Goal: Task Accomplishment & Management: Use online tool/utility

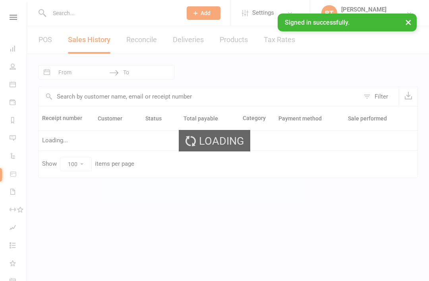
select select "100"
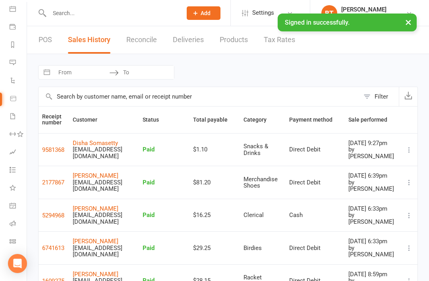
scroll to position [75, 0]
click at [15, 234] on link "Class check-in" at bounding box center [19, 242] width 18 height 18
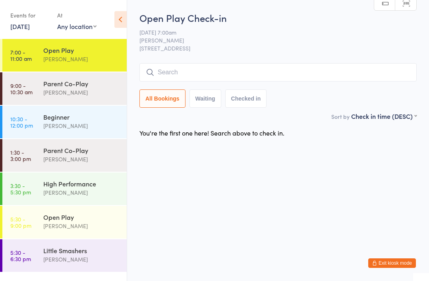
click at [165, 70] on input "search" at bounding box center [277, 72] width 277 height 18
type input "r"
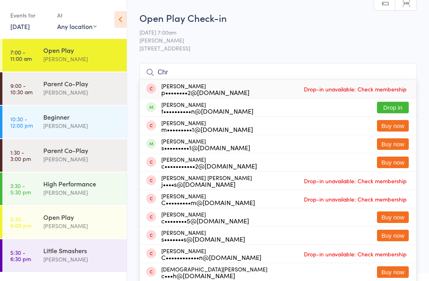
type input "Chr"
click at [394, 107] on button "Drop in" at bounding box center [393, 108] width 32 height 12
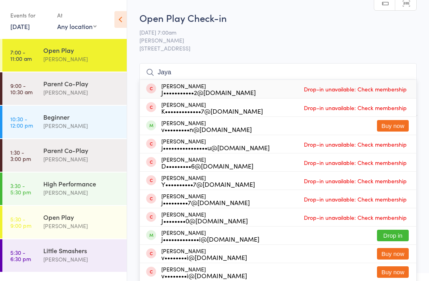
type input "Jaya"
click at [393, 232] on button "Drop in" at bounding box center [393, 236] width 32 height 12
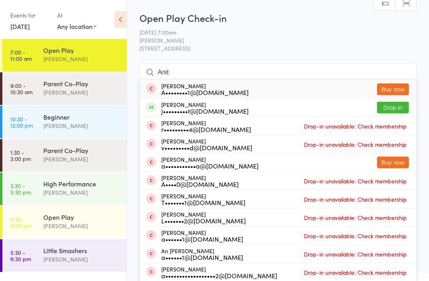
type input "Anit"
click at [396, 110] on button "Drop in" at bounding box center [393, 108] width 32 height 12
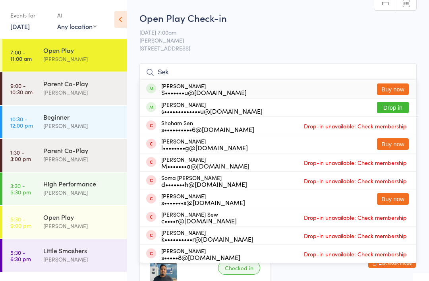
type input "Sek"
click at [393, 104] on button "Drop in" at bounding box center [393, 108] width 32 height 12
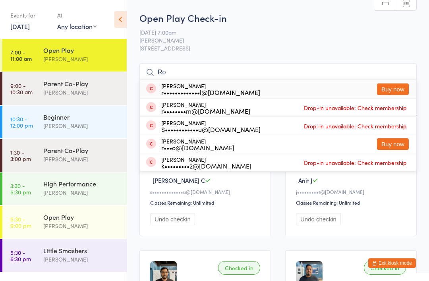
type input "R"
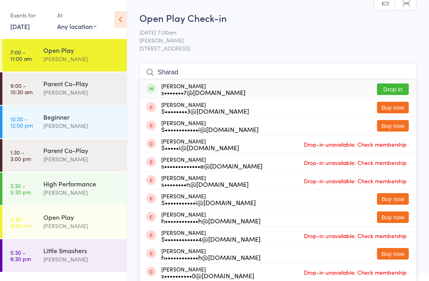
type input "Sharad"
click at [391, 89] on button "Drop in" at bounding box center [393, 89] width 32 height 12
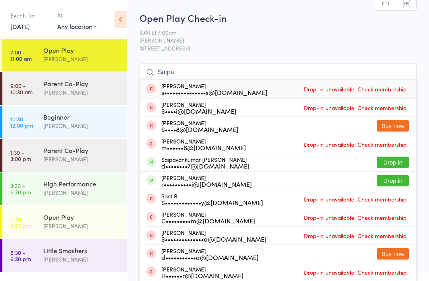
type input "Saipa"
click at [392, 157] on button "Drop in" at bounding box center [393, 163] width 32 height 12
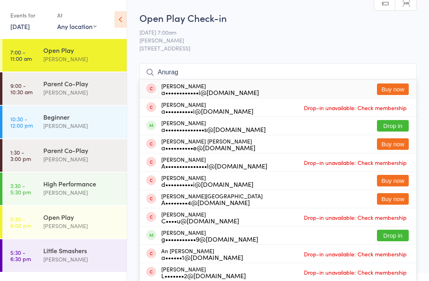
type input "Anurag"
click at [392, 121] on button "Drop in" at bounding box center [393, 126] width 32 height 12
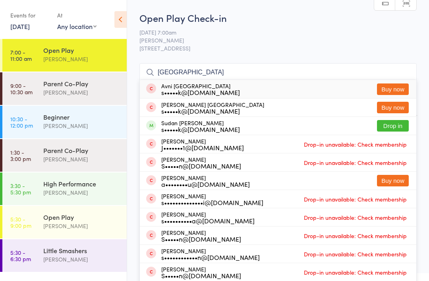
type input "Sudan"
click at [395, 129] on button "Drop in" at bounding box center [393, 126] width 32 height 12
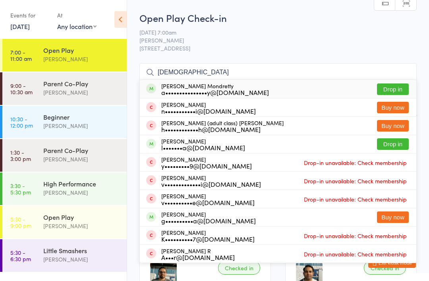
type input "Ajitesh"
click at [393, 87] on button "Drop in" at bounding box center [393, 89] width 32 height 12
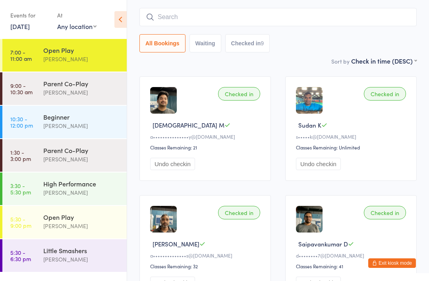
scroll to position [43, 0]
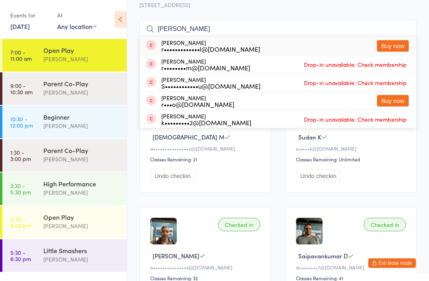
type input "Robin"
click at [390, 46] on button "Buy now" at bounding box center [393, 46] width 32 height 12
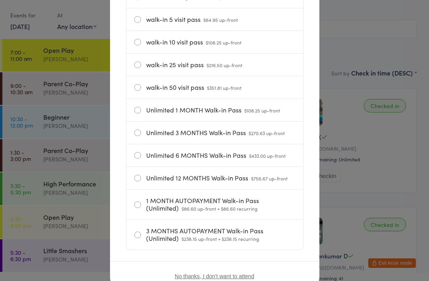
scroll to position [162, 0]
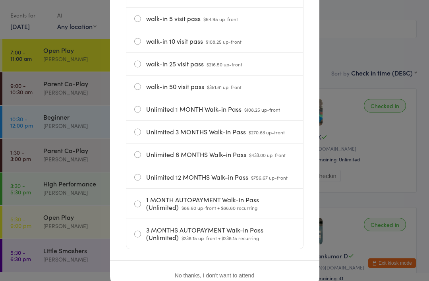
click at [137, 157] on label "Unlimited 6 MONTHS Walk-in Pass $433.00 up-front" at bounding box center [214, 154] width 161 height 22
click at [0, 0] on input "Unlimited 6 MONTHS Walk-in Pass $433.00 up-front" at bounding box center [0, 0] width 0 height 0
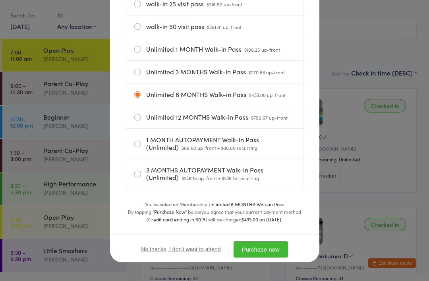
scroll to position [226, 0]
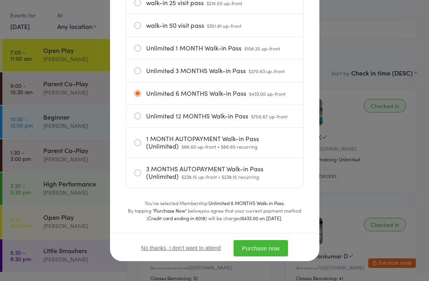
click at [264, 247] on button "Purchase now" at bounding box center [261, 248] width 54 height 16
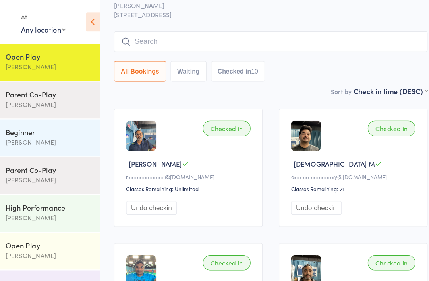
scroll to position [4, 0]
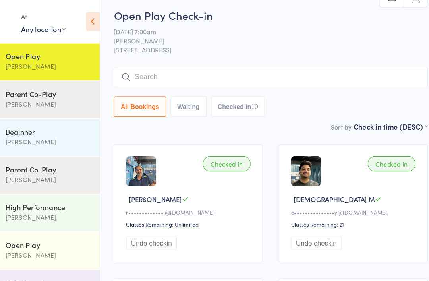
click at [139, 68] on input "search" at bounding box center [277, 69] width 277 height 18
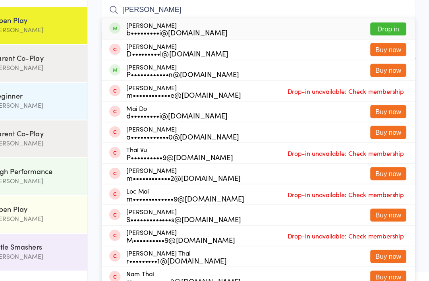
scroll to position [31, 0]
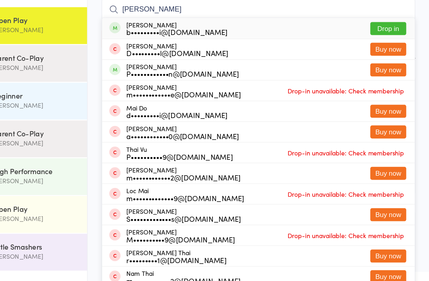
type input "Mathai"
click at [377, 52] on button "Drop in" at bounding box center [393, 58] width 32 height 12
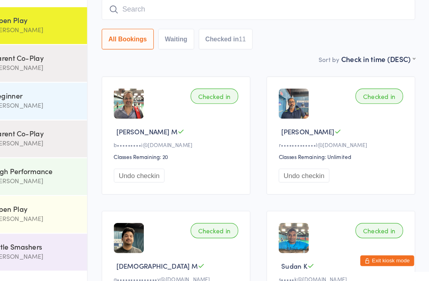
scroll to position [0, 0]
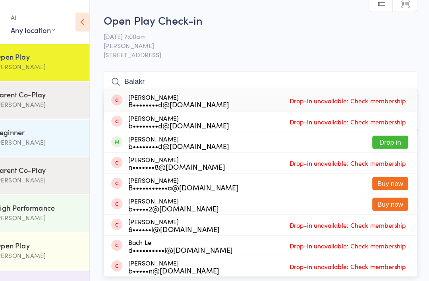
type input "Balakr"
click at [377, 124] on button "Drop in" at bounding box center [393, 126] width 32 height 12
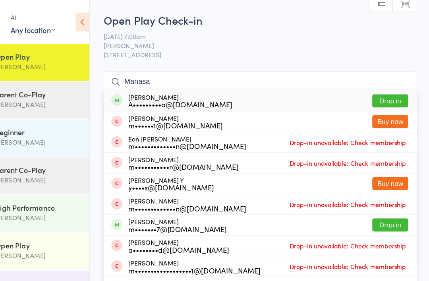
type input "Manasa"
click at [377, 88] on button "Drop in" at bounding box center [393, 89] width 32 height 12
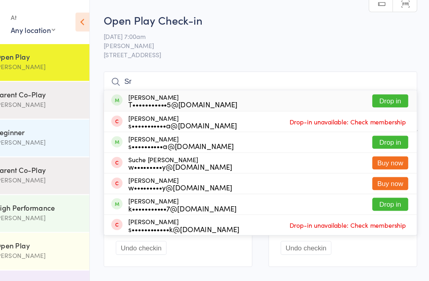
type input "S"
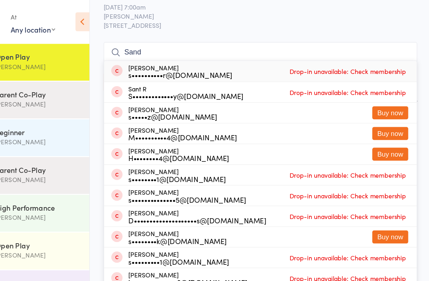
scroll to position [4, 0]
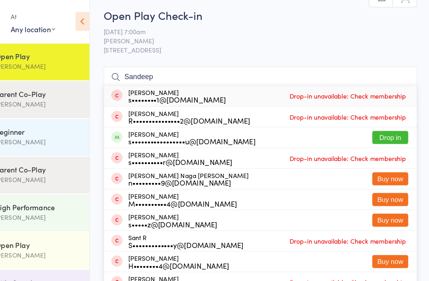
type input "Sandeep"
click at [377, 119] on button "Drop in" at bounding box center [393, 122] width 32 height 12
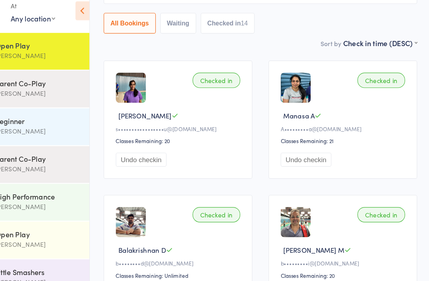
scroll to position [0, 0]
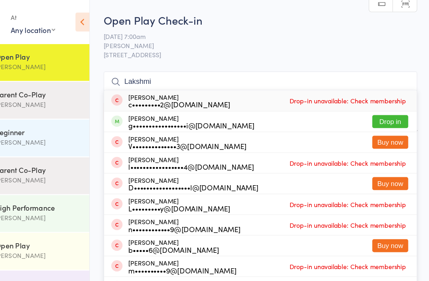
type input "Lakshmi"
click at [377, 106] on button "Drop in" at bounding box center [393, 108] width 32 height 12
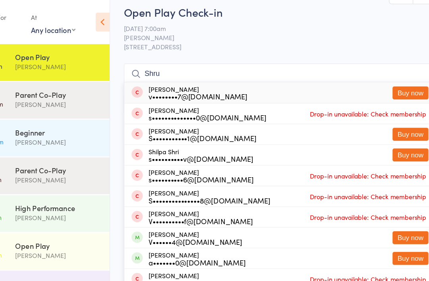
scroll to position [7, 0]
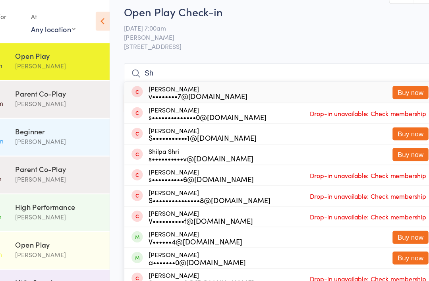
type input "S"
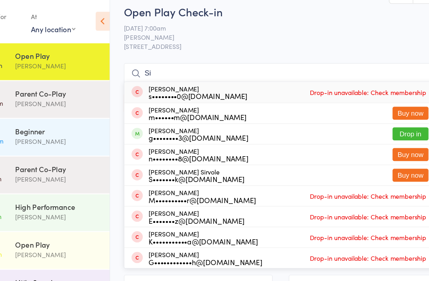
type input "S"
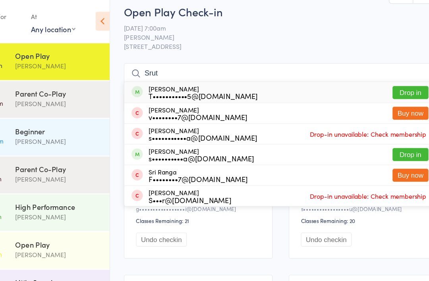
type input "Srut"
click at [377, 83] on button "Drop in" at bounding box center [393, 83] width 32 height 12
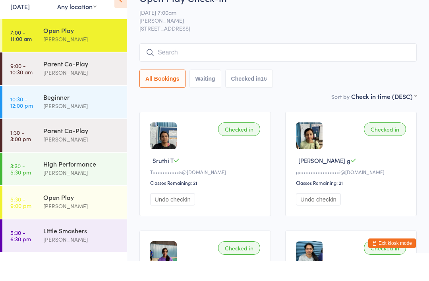
scroll to position [20, 0]
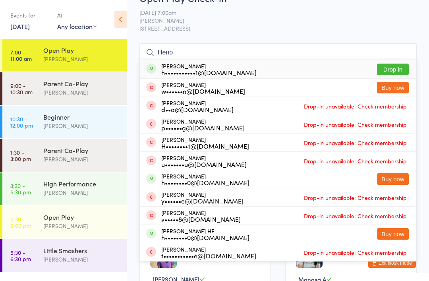
type input "Heno"
click at [393, 65] on button "Drop in" at bounding box center [393, 70] width 32 height 12
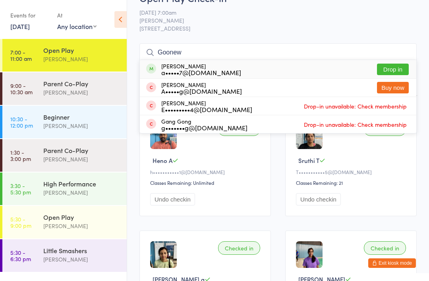
type input "Goonew"
click at [390, 69] on button "Drop in" at bounding box center [393, 70] width 32 height 12
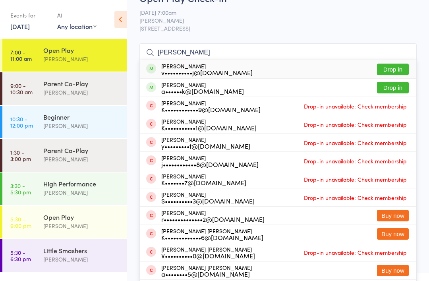
type input "Kumar"
click at [391, 83] on button "Drop in" at bounding box center [393, 88] width 32 height 12
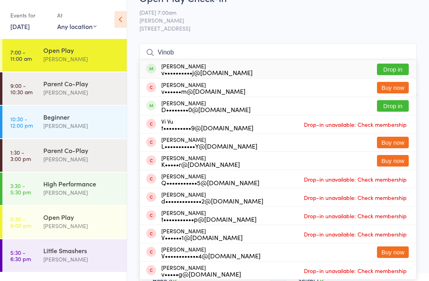
type input "Vinob"
click at [389, 69] on button "Drop in" at bounding box center [393, 70] width 32 height 12
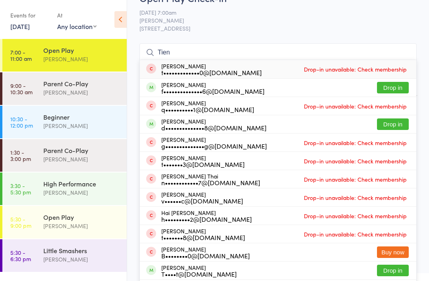
type input "Tien"
click at [390, 124] on button "Drop in" at bounding box center [393, 124] width 32 height 12
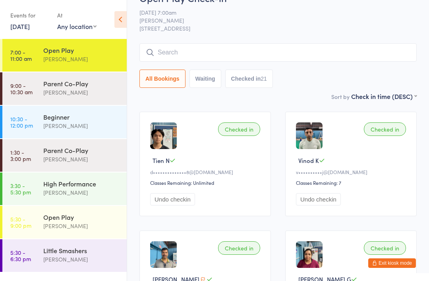
click at [376, 262] on button "Exit kiosk mode" at bounding box center [392, 263] width 48 height 10
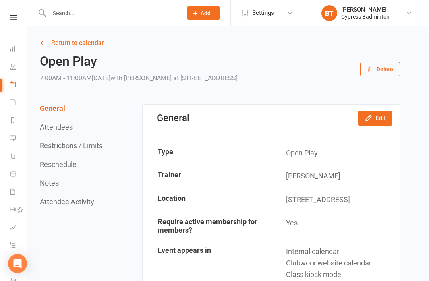
click at [64, 18] on input "text" at bounding box center [112, 13] width 130 height 11
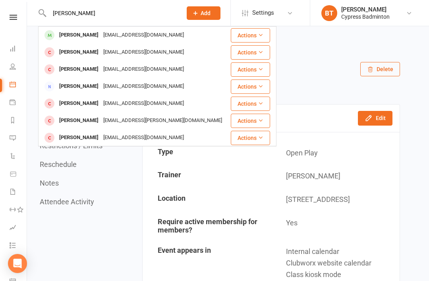
type input "[PERSON_NAME]"
click at [255, 35] on button "Actions" at bounding box center [250, 35] width 39 height 14
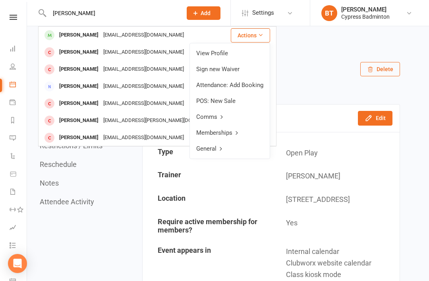
click at [215, 52] on link "View Profile" at bounding box center [230, 53] width 80 height 16
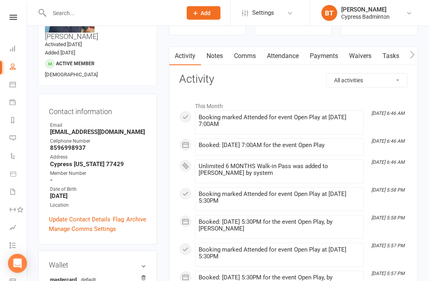
scroll to position [61, 0]
click at [329, 52] on link "Payments" at bounding box center [323, 55] width 39 height 18
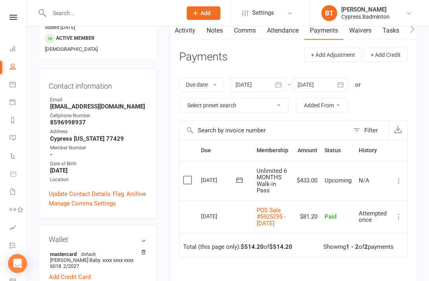
scroll to position [87, 0]
click at [397, 176] on icon at bounding box center [399, 180] width 8 height 8
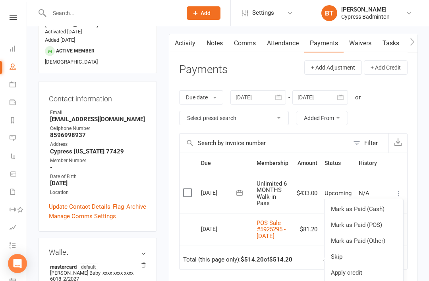
scroll to position [73, 0]
click at [377, 240] on link "Mark as Paid (Other)" at bounding box center [364, 241] width 79 height 16
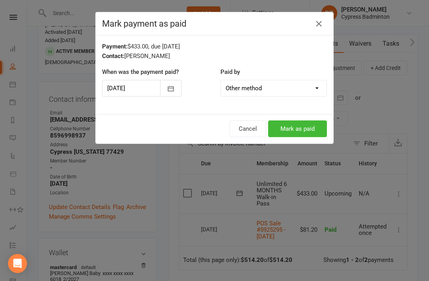
click at [317, 86] on select "Cash POS Other method" at bounding box center [274, 88] width 106 height 16
click at [310, 128] on button "Mark as paid" at bounding box center [297, 128] width 59 height 17
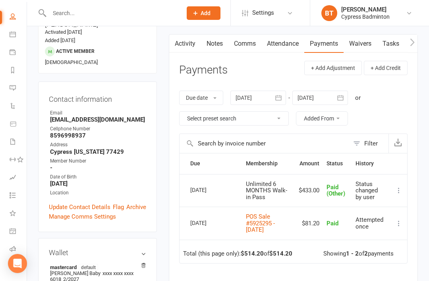
scroll to position [50, 0]
click at [12, 266] on icon at bounding box center [13, 266] width 6 height 6
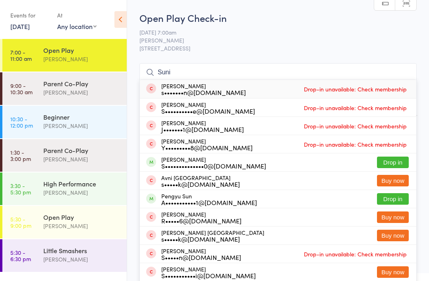
type input "Suni"
click at [396, 161] on button "Drop in" at bounding box center [393, 163] width 32 height 12
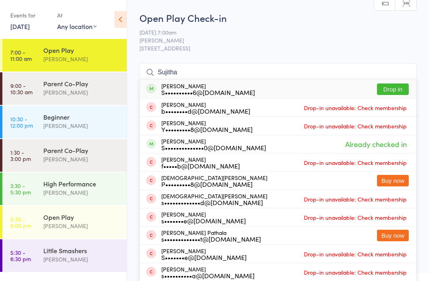
type input "Sujitha"
click at [390, 88] on button "Drop in" at bounding box center [393, 89] width 32 height 12
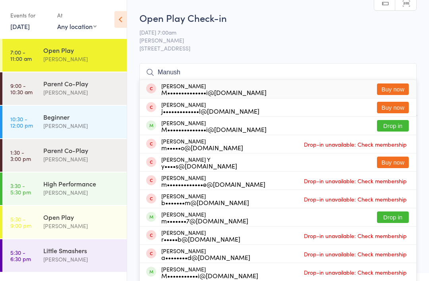
type input "Manush"
click at [393, 126] on button "Drop in" at bounding box center [393, 126] width 32 height 12
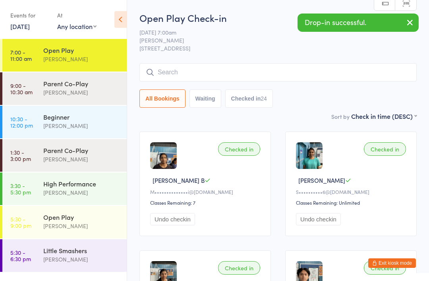
type input "A"
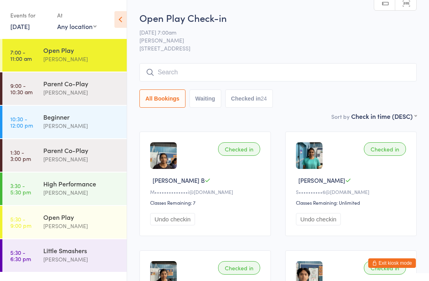
type input "A"
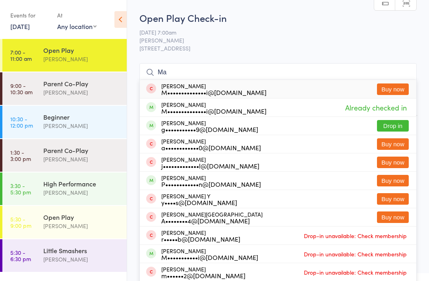
type input "M"
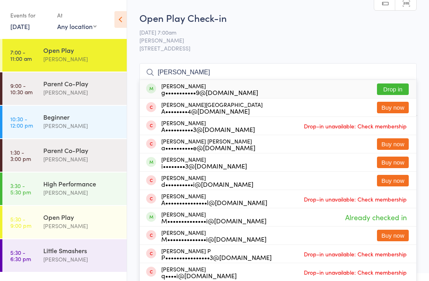
type input "Anusha"
click at [393, 89] on button "Drop in" at bounding box center [393, 89] width 32 height 12
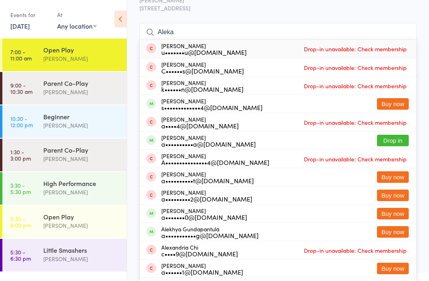
scroll to position [40, 0]
type input "Aleka"
click at [393, 137] on button "Drop in" at bounding box center [393, 141] width 32 height 12
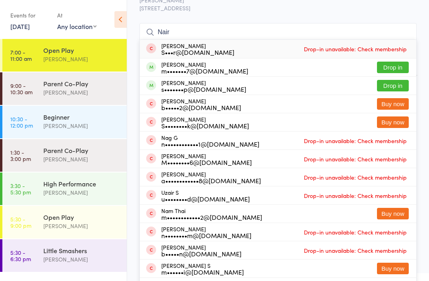
type input "Nair"
click at [395, 84] on button "Drop in" at bounding box center [393, 86] width 32 height 12
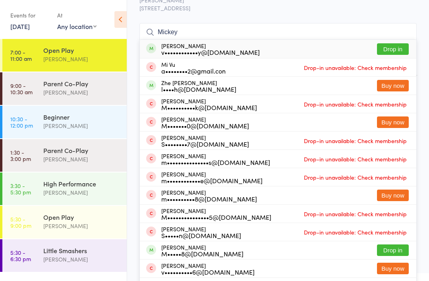
type input "Mickey"
click at [392, 47] on button "Drop in" at bounding box center [393, 49] width 32 height 12
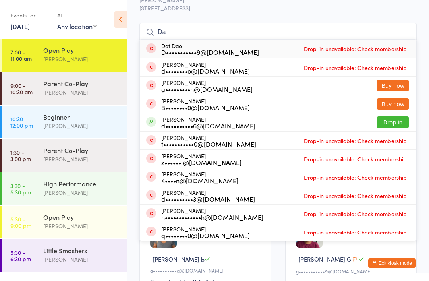
type input "D"
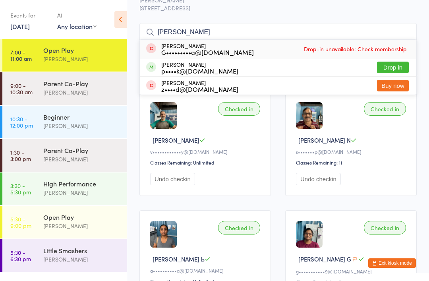
type input "Zalk"
click at [394, 65] on button "Drop in" at bounding box center [393, 68] width 32 height 12
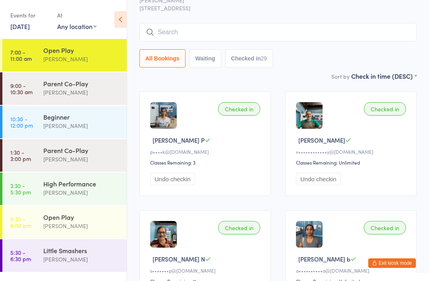
click at [380, 268] on button "Exit kiosk mode" at bounding box center [392, 263] width 48 height 10
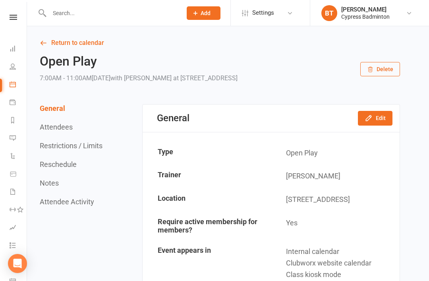
click at [59, 15] on input "text" at bounding box center [112, 13] width 130 height 11
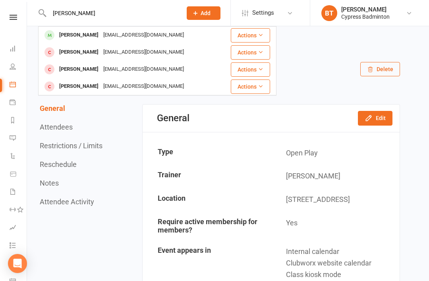
type input "Zalak"
click at [253, 31] on button "Actions" at bounding box center [250, 35] width 39 height 14
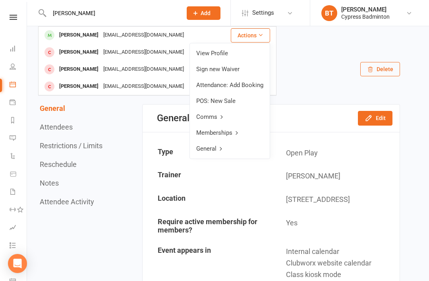
click at [213, 52] on link "View Profile" at bounding box center [230, 53] width 80 height 16
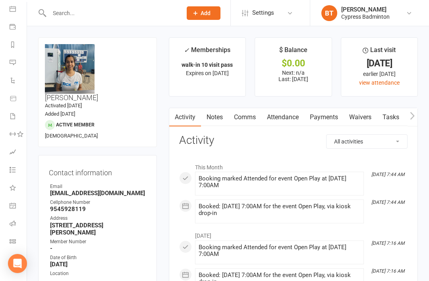
scroll to position [75, 0]
click at [14, 241] on icon at bounding box center [13, 241] width 6 height 6
